Goal: Task Accomplishment & Management: Manage account settings

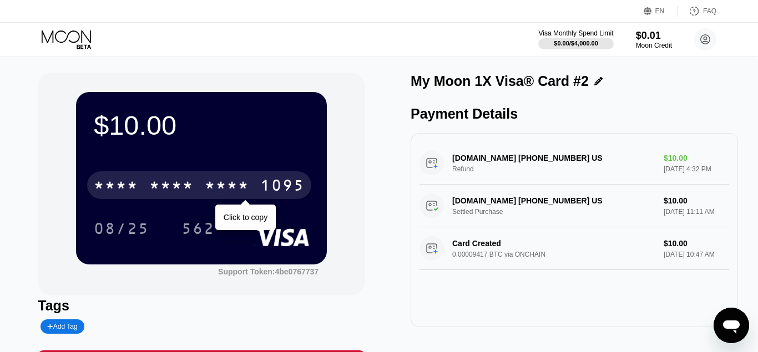
click at [259, 187] on div "* * * * * * * * * * * * 1095" at bounding box center [199, 185] width 224 height 28
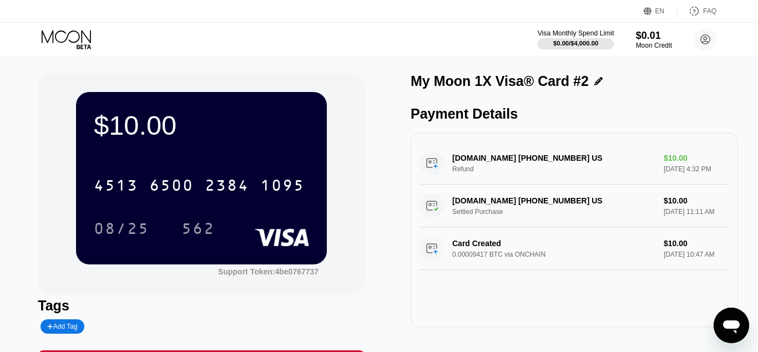
click at [573, 40] on div "$0.00 / $4,000.00" at bounding box center [575, 43] width 45 height 7
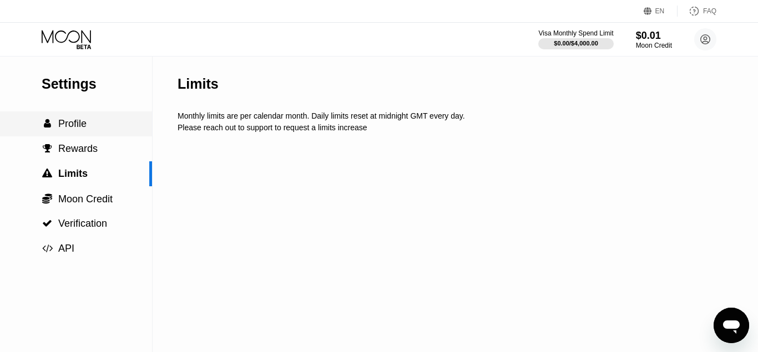
click at [72, 125] on span "Profile" at bounding box center [72, 123] width 28 height 11
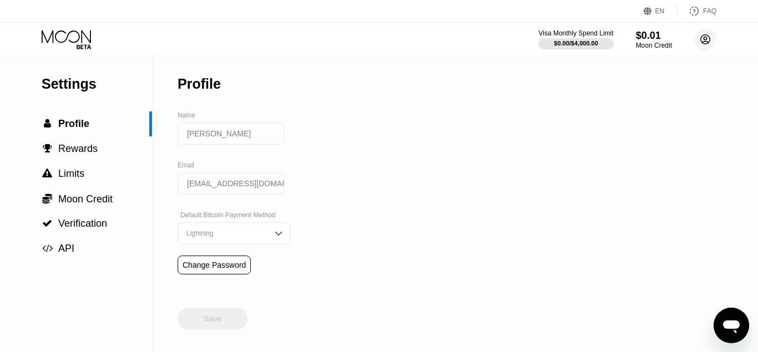
click at [701, 39] on circle at bounding box center [705, 39] width 22 height 22
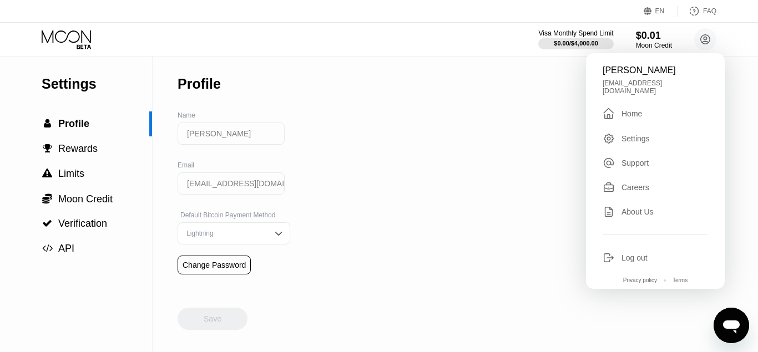
click at [622, 109] on div "Home" at bounding box center [631, 113] width 21 height 9
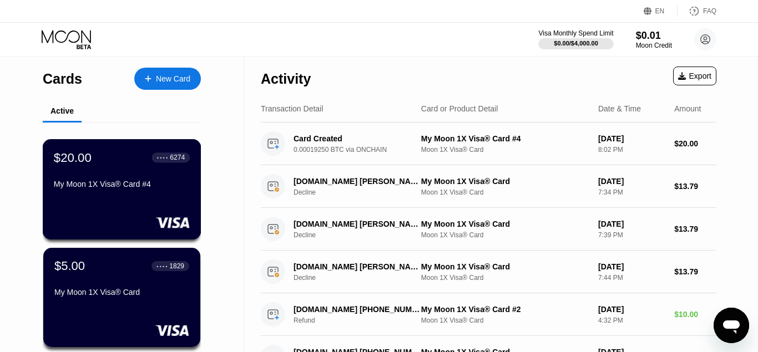
click at [140, 174] on div "$20.00 ● ● ● ● 6274 My Moon 1X Visa® Card #4" at bounding box center [122, 171] width 136 height 43
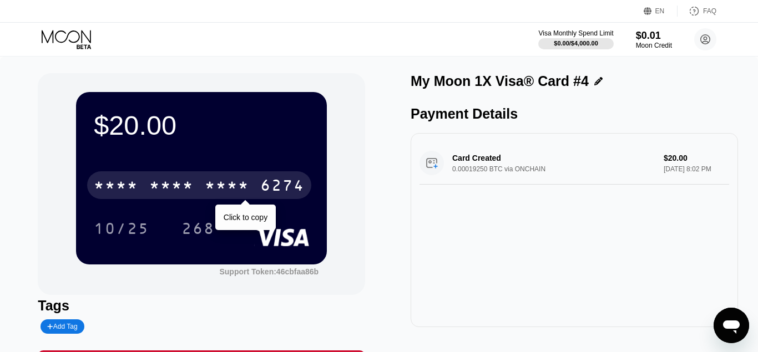
click at [275, 177] on div "* * * * * * * * * * * * 6274" at bounding box center [199, 185] width 224 height 28
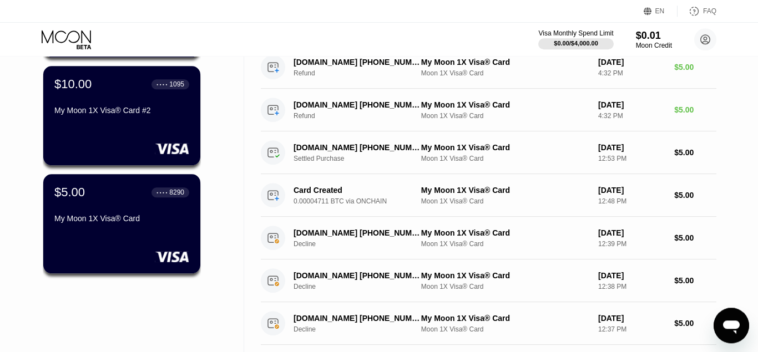
scroll to position [294, 0]
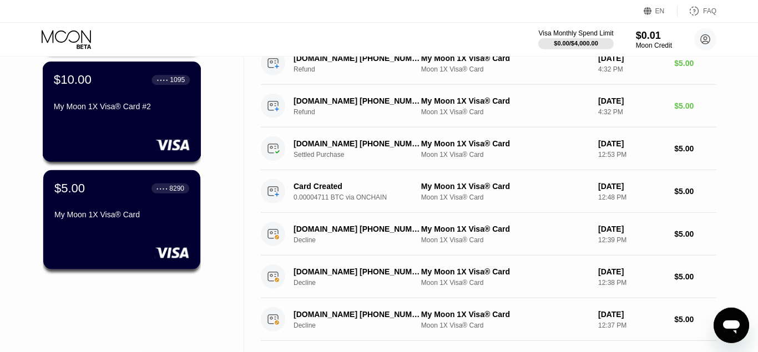
click at [132, 111] on div "My Moon 1X Visa® Card #2" at bounding box center [122, 106] width 136 height 9
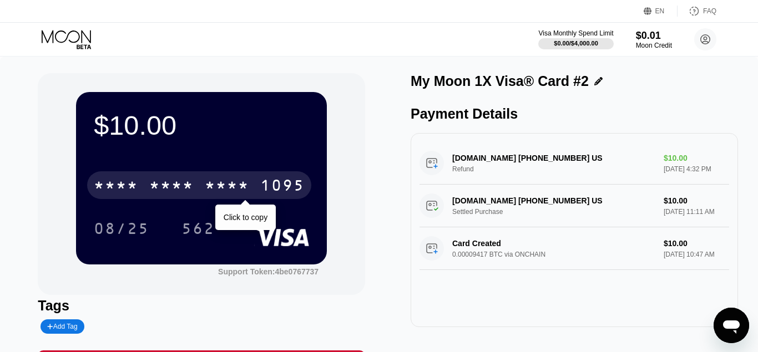
click at [272, 192] on div "1095" at bounding box center [282, 187] width 44 height 18
